Goal: Task Accomplishment & Management: Manage account settings

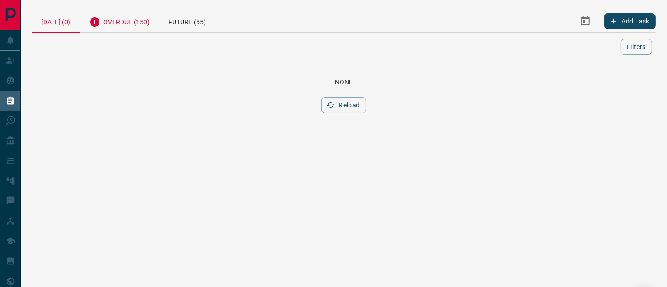
click at [136, 21] on div "Overdue (150)" at bounding box center [119, 20] width 79 height 23
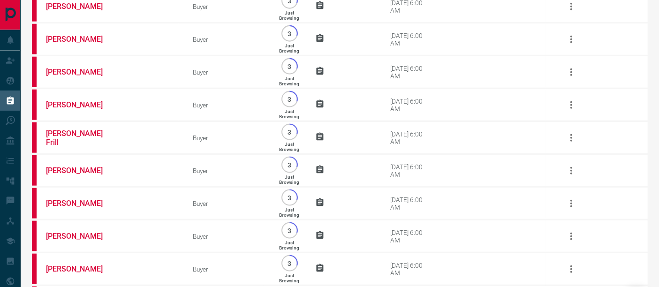
scroll to position [4862, 0]
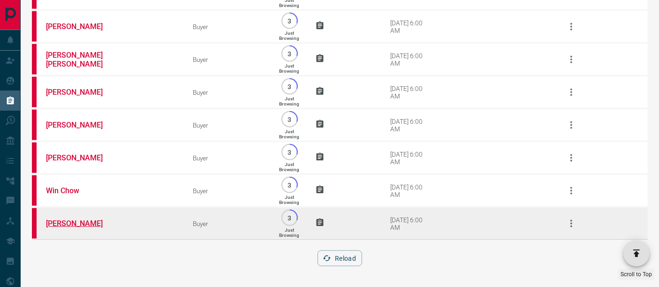
click at [64, 224] on link "[PERSON_NAME]" at bounding box center [81, 223] width 70 height 9
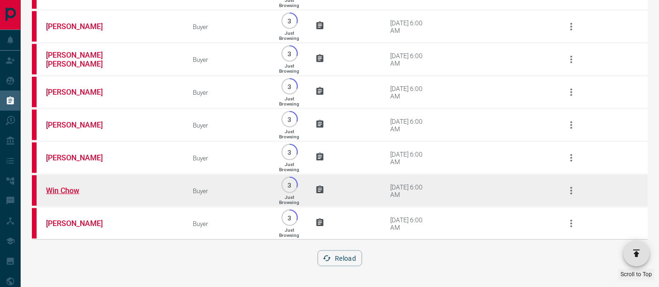
click at [74, 191] on link "Win Chow" at bounding box center [81, 190] width 70 height 9
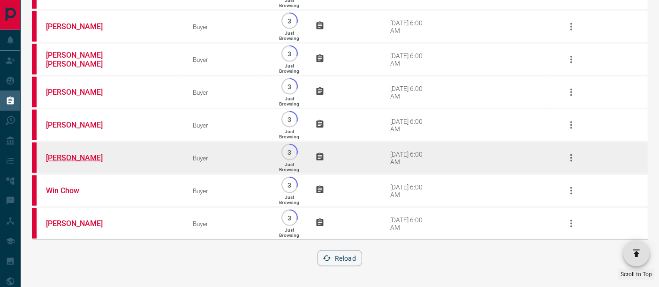
click at [88, 156] on link "[PERSON_NAME]" at bounding box center [81, 157] width 70 height 9
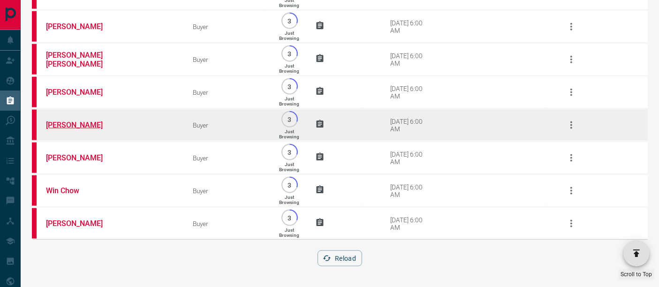
click at [63, 122] on link "[PERSON_NAME]" at bounding box center [81, 125] width 70 height 9
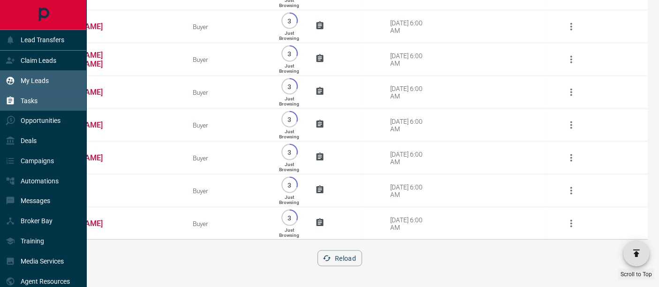
click at [14, 76] on icon at bounding box center [10, 80] width 9 height 9
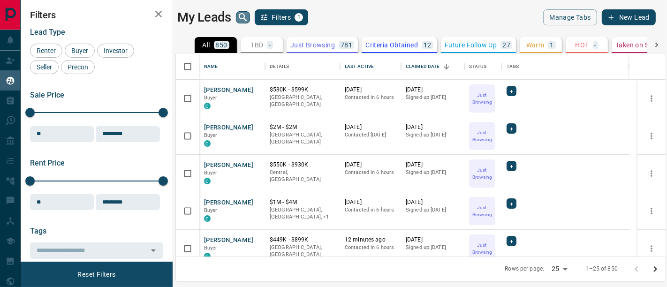
click at [243, 15] on icon "search button" at bounding box center [242, 17] width 11 height 11
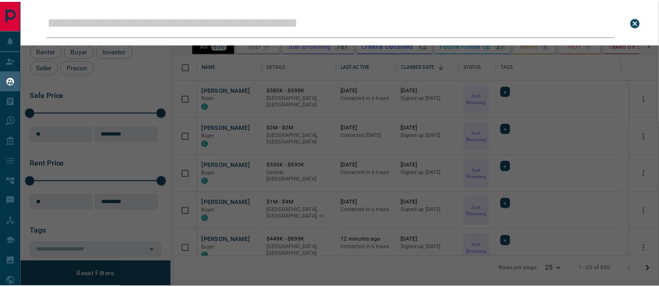
scroll to position [196, 482]
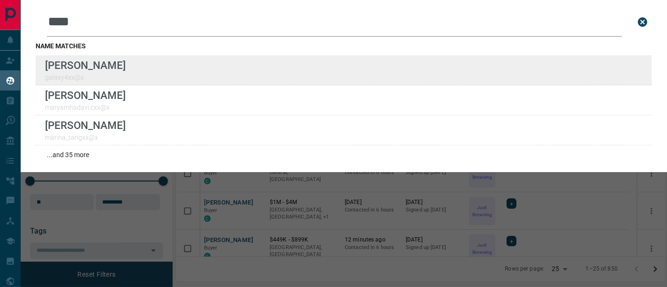
type input "****"
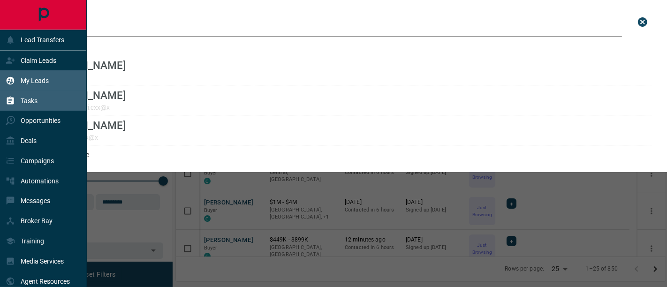
click at [26, 106] on div "Tasks" at bounding box center [22, 100] width 32 height 15
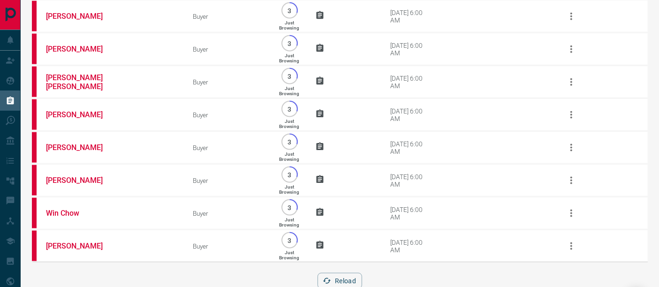
scroll to position [4862, 0]
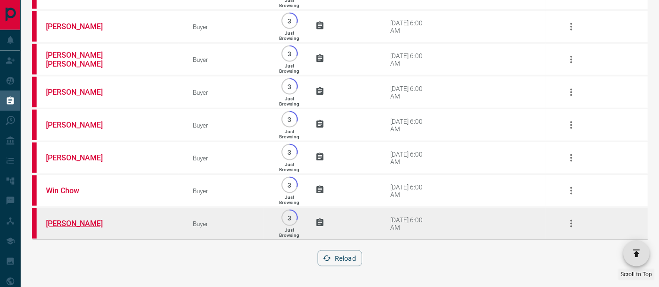
click at [74, 226] on link "[PERSON_NAME]" at bounding box center [81, 223] width 70 height 9
